Goal: Information Seeking & Learning: Check status

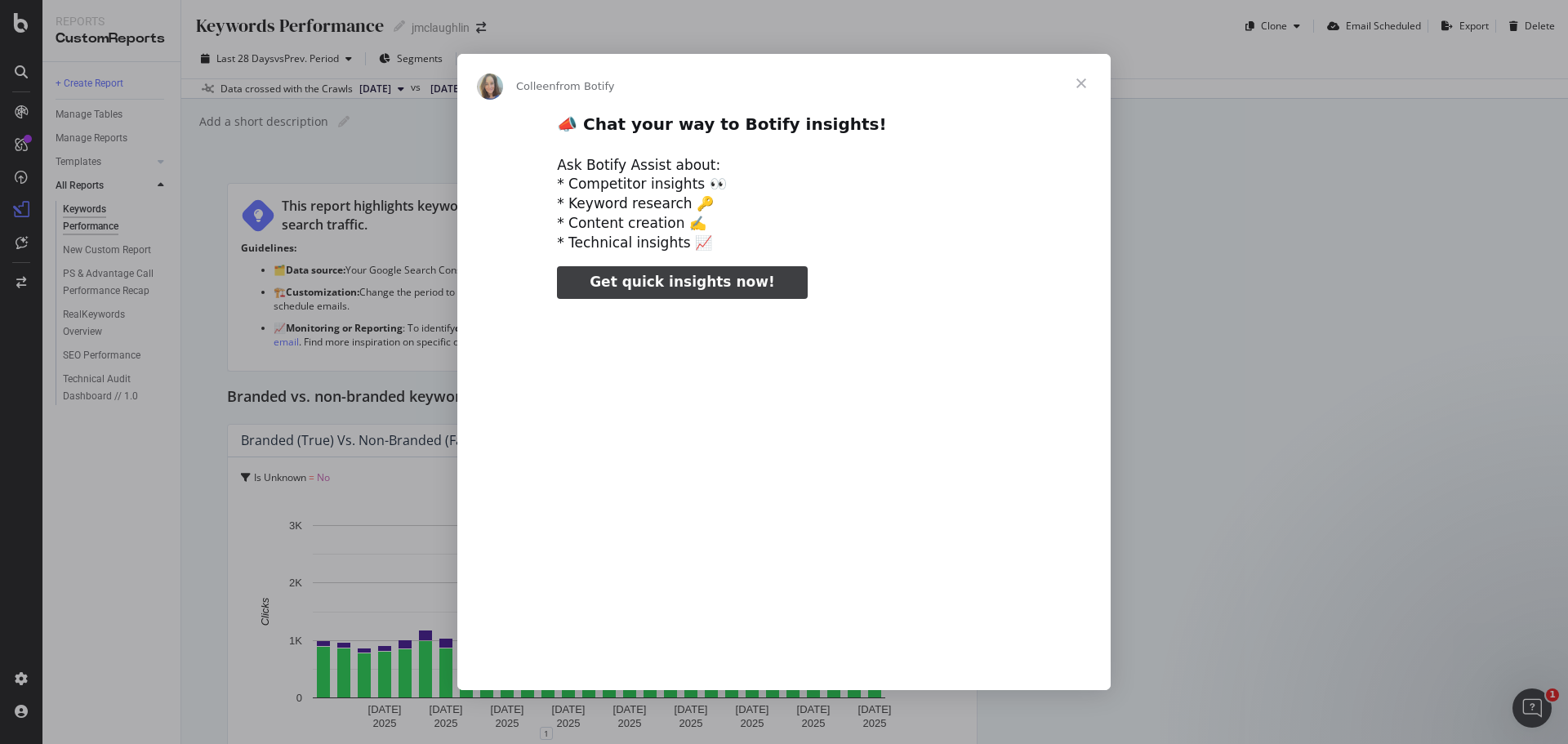
type input "133676"
click at [1082, 81] on span "Close" at bounding box center [1081, 83] width 58 height 58
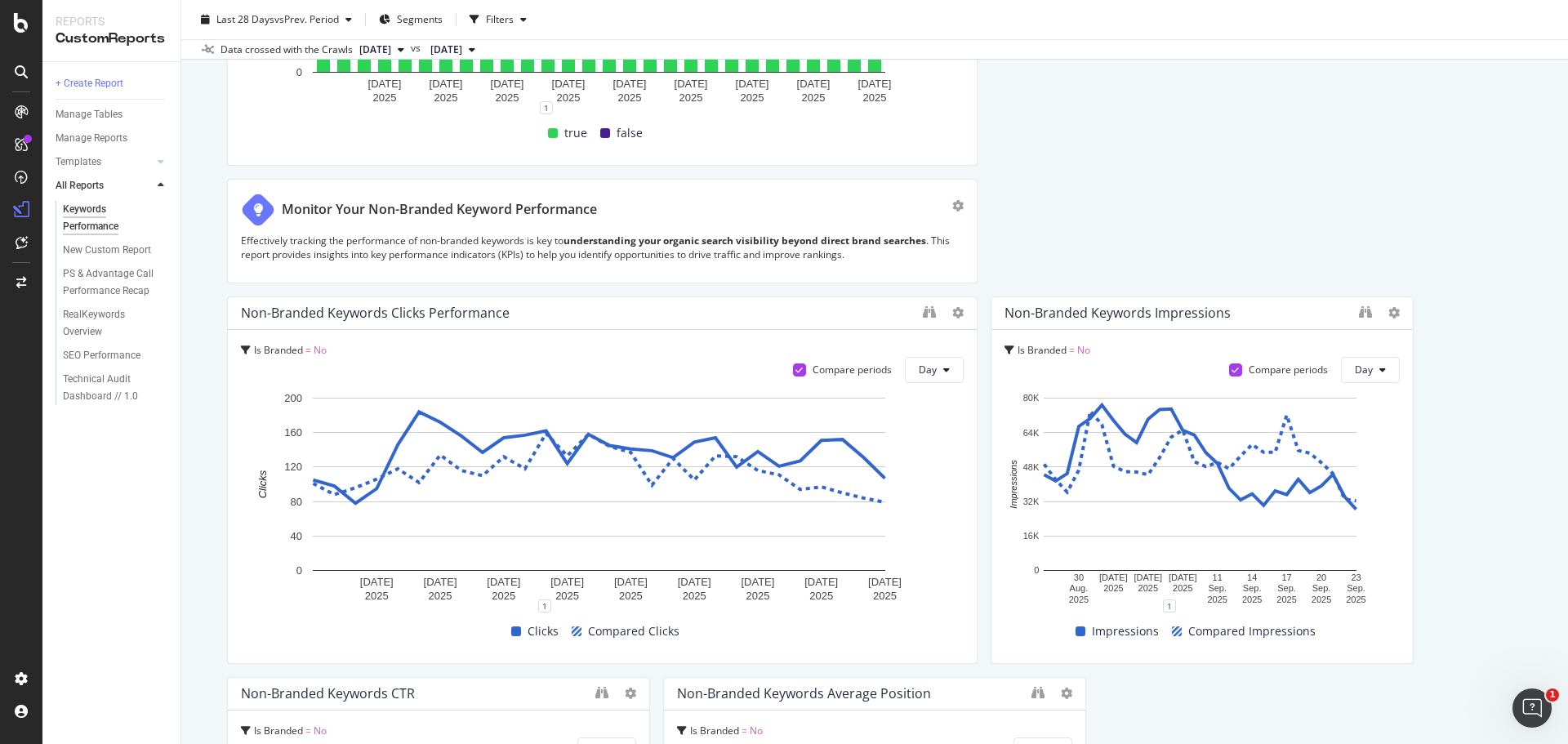
scroll to position [654, 0]
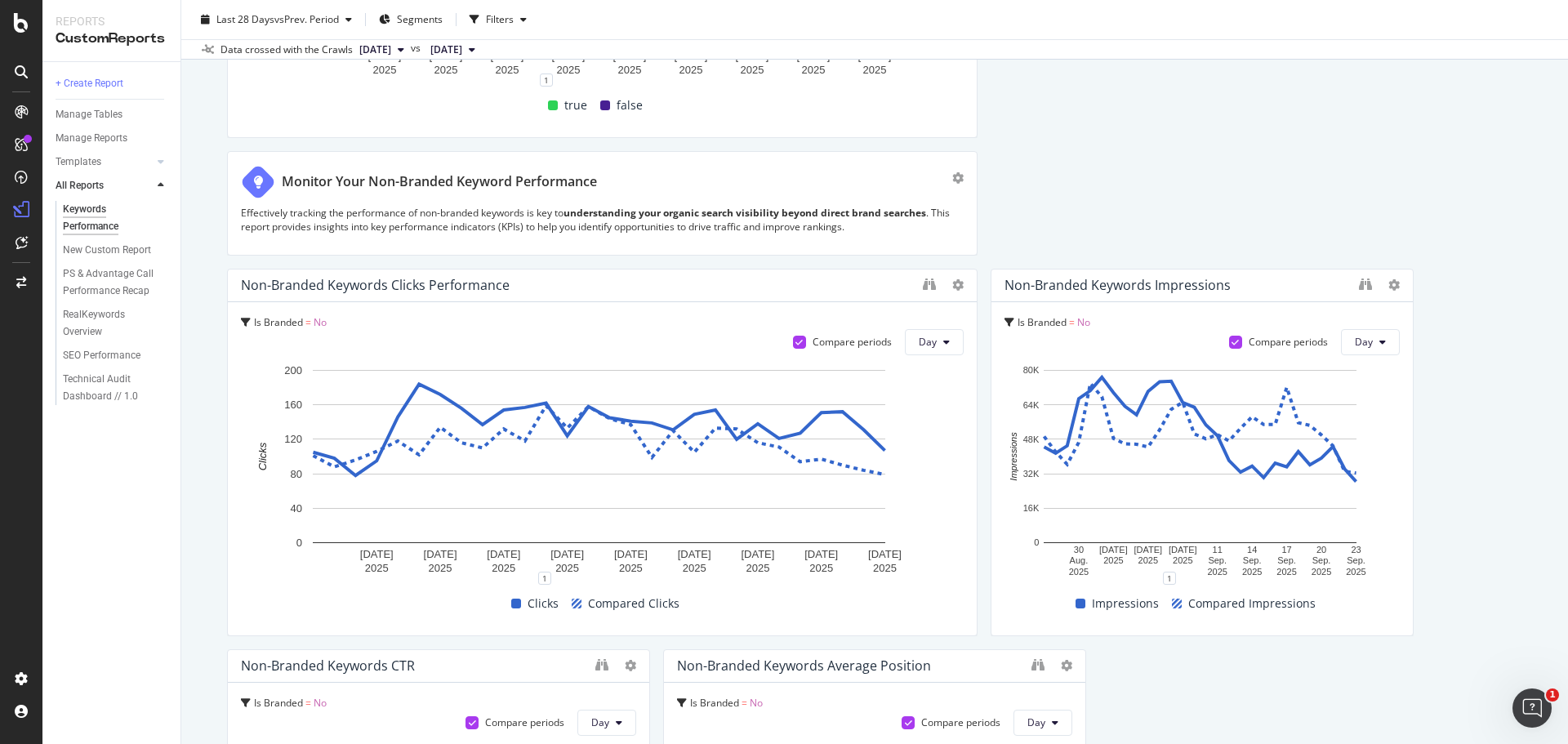
click at [943, 345] on icon at bounding box center [946, 342] width 6 height 10
drag, startPoint x: 926, startPoint y: 430, endPoint x: 1, endPoint y: 493, distance: 927.1
click at [925, 430] on span "Month" at bounding box center [927, 435] width 29 height 15
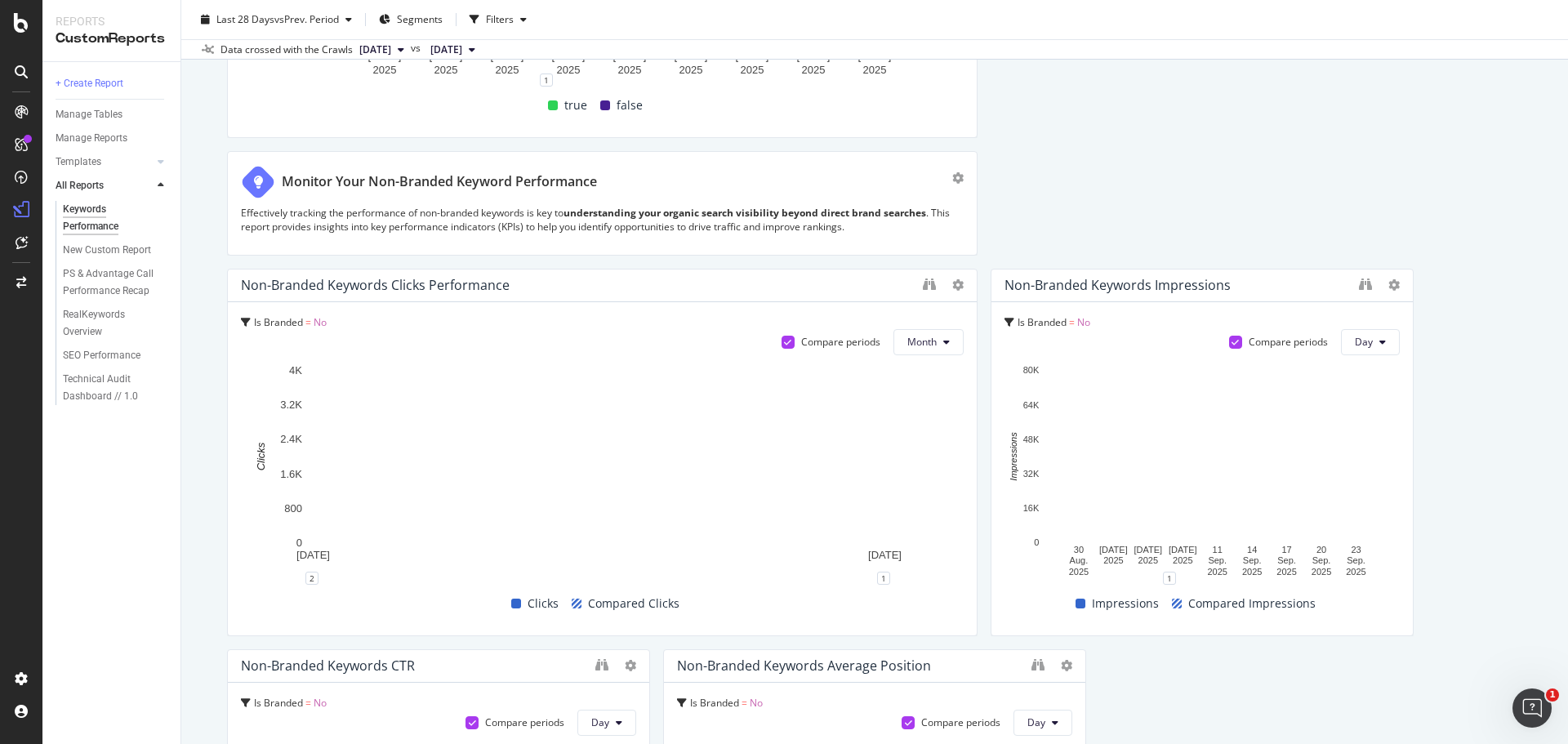
scroll to position [735, 0]
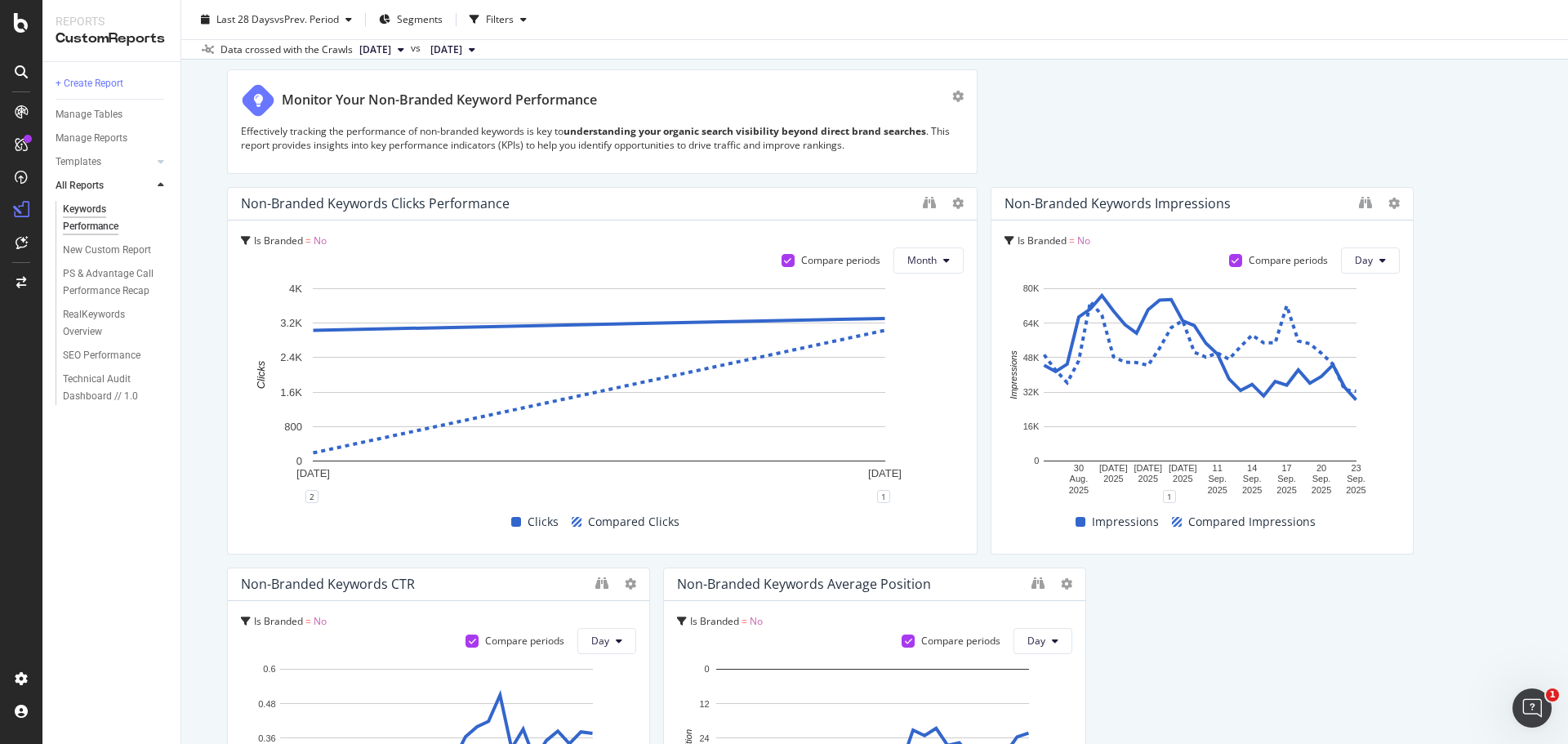
click at [938, 265] on button "Month" at bounding box center [928, 260] width 70 height 27
click at [914, 318] on span "Week" at bounding box center [915, 324] width 32 height 15
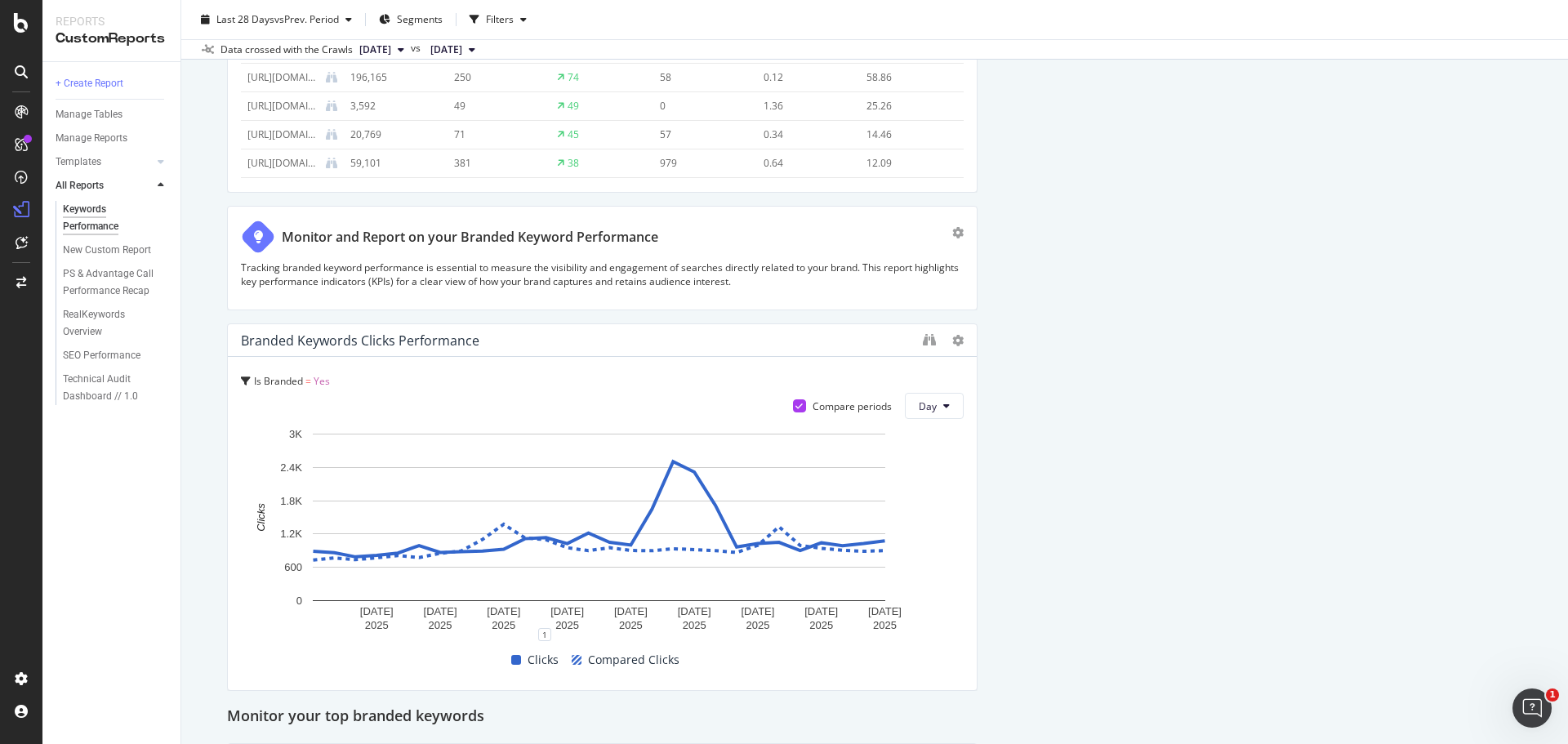
scroll to position [3921, 0]
